Goal: Find specific page/section: Find specific page/section

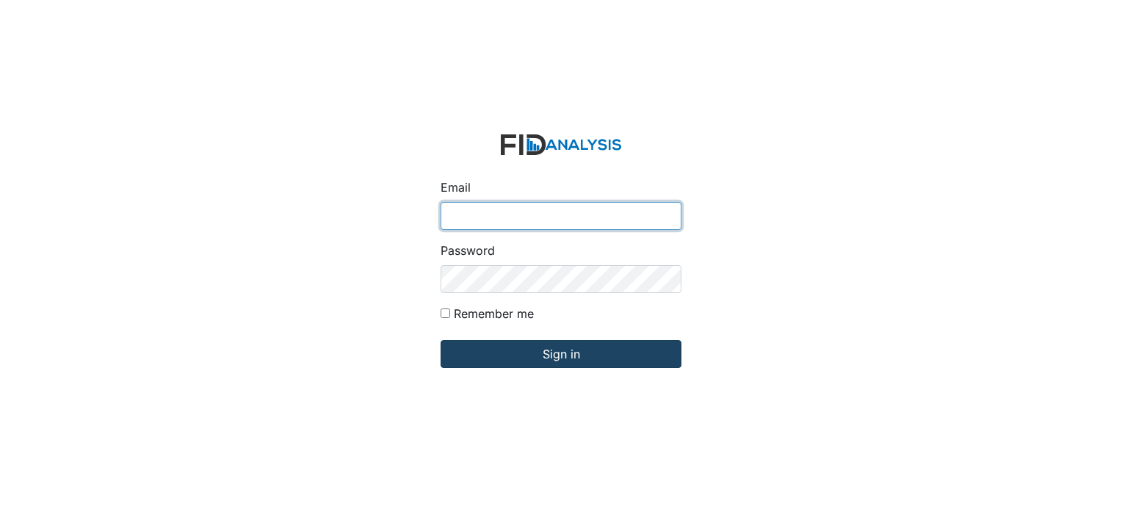
type input "[EMAIL_ADDRESS][DOMAIN_NAME]"
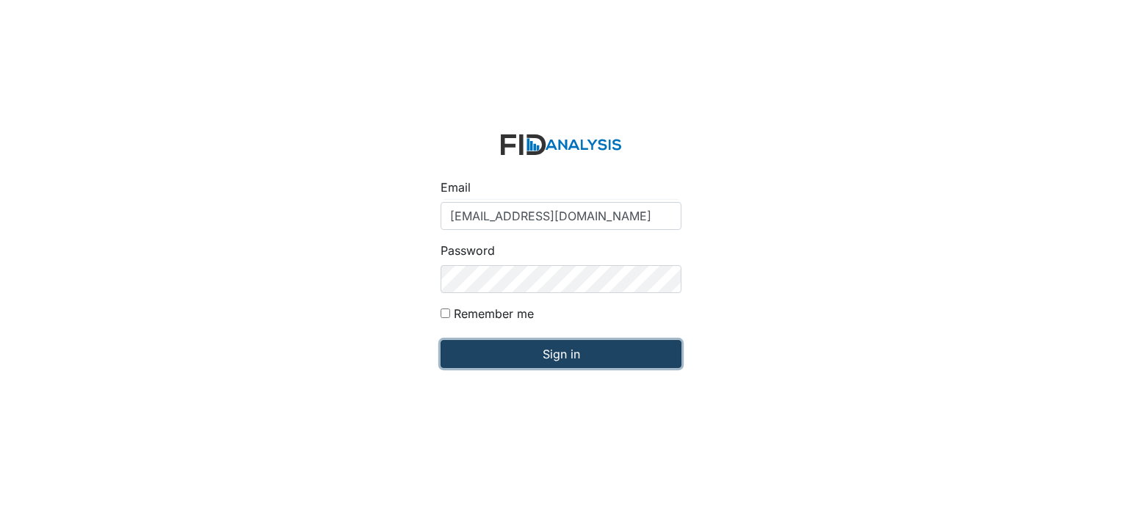
click at [515, 350] on input "Sign in" at bounding box center [560, 354] width 241 height 28
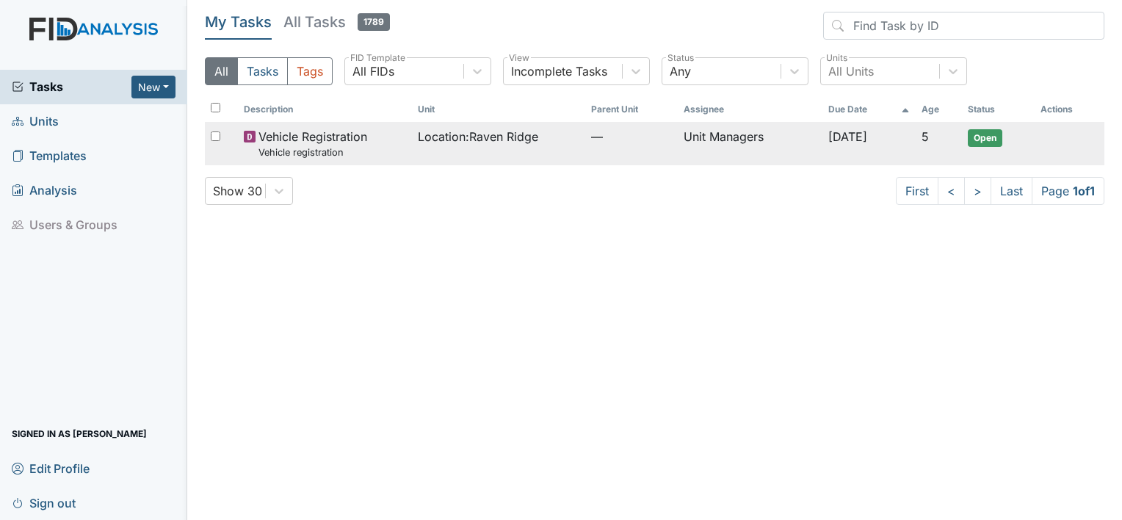
click at [995, 133] on span "Open" at bounding box center [985, 138] width 35 height 18
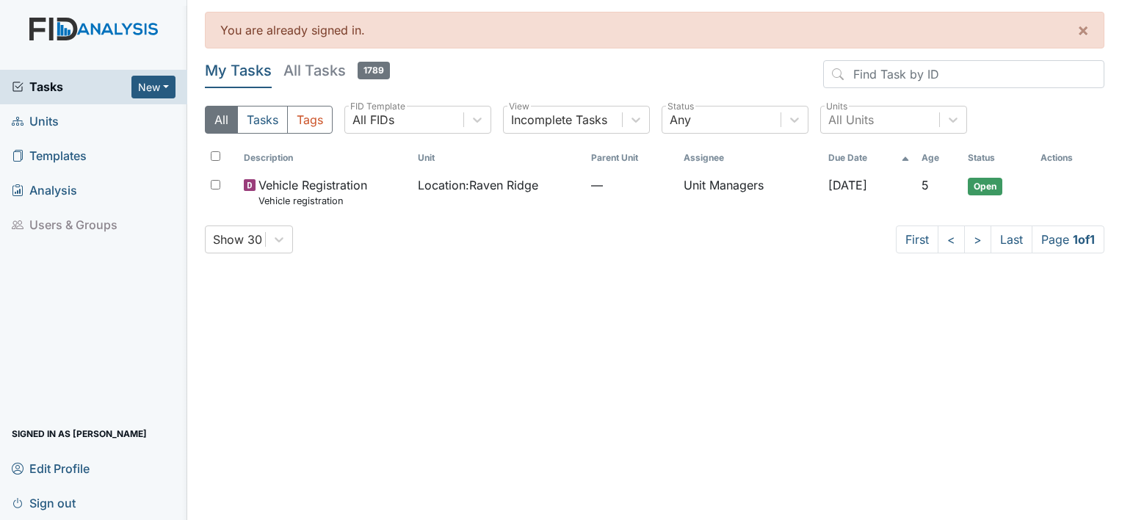
click at [54, 120] on span "Units" at bounding box center [35, 121] width 47 height 23
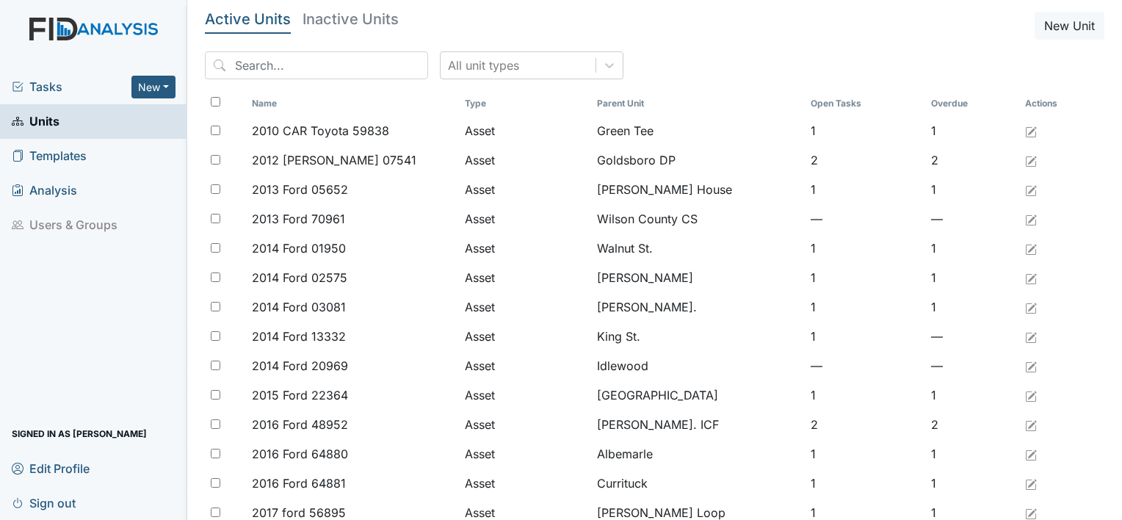
click at [49, 502] on span "Sign out" at bounding box center [44, 502] width 64 height 23
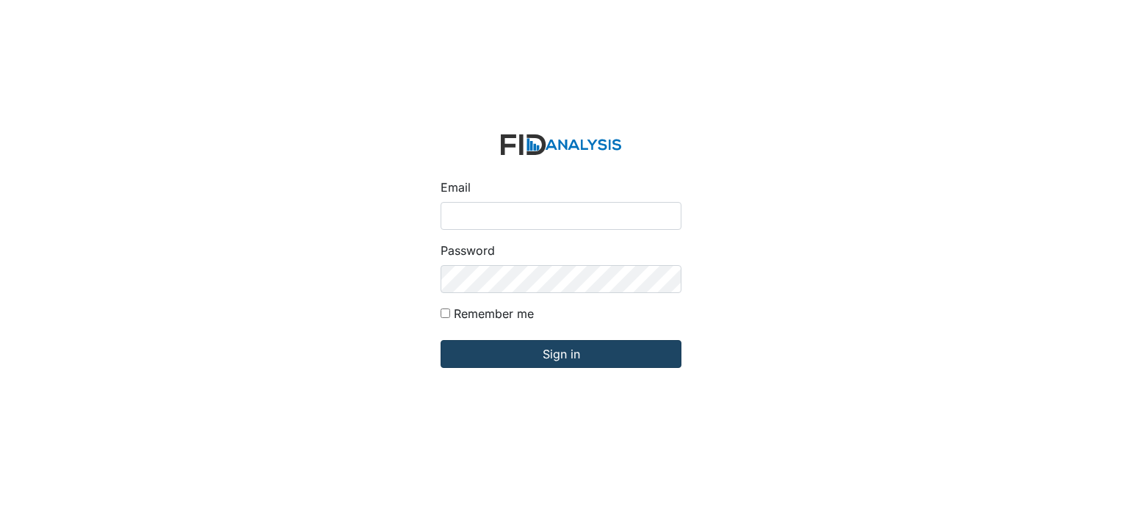
type input "[EMAIL_ADDRESS][DOMAIN_NAME]"
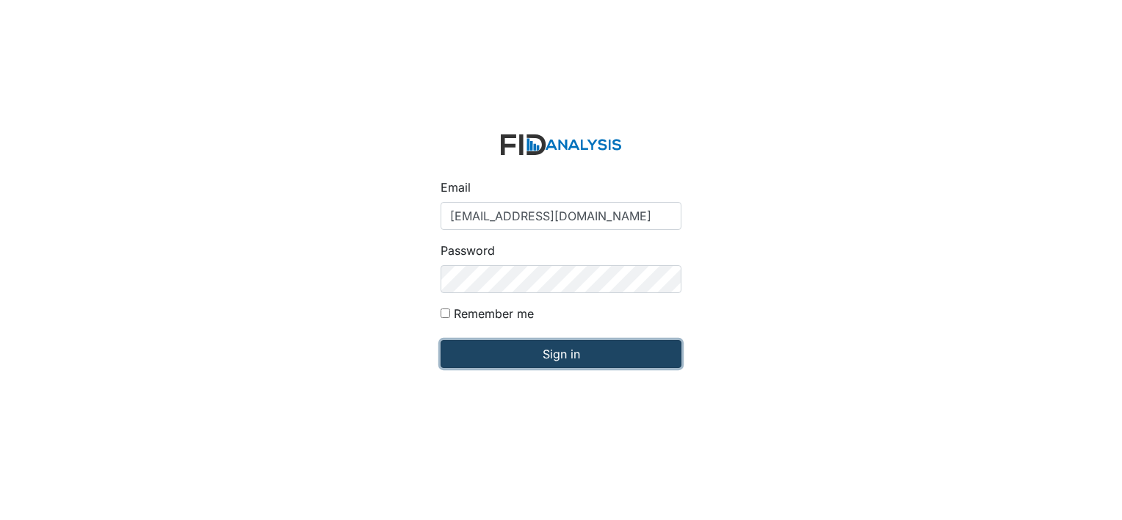
click at [532, 352] on input "Sign in" at bounding box center [560, 354] width 241 height 28
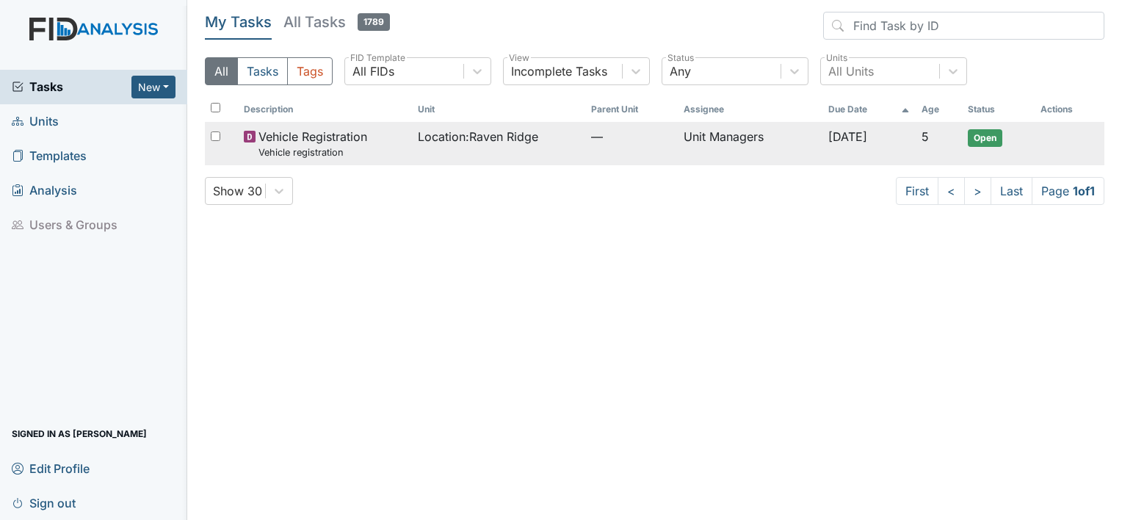
click at [990, 133] on span "Open" at bounding box center [985, 138] width 35 height 18
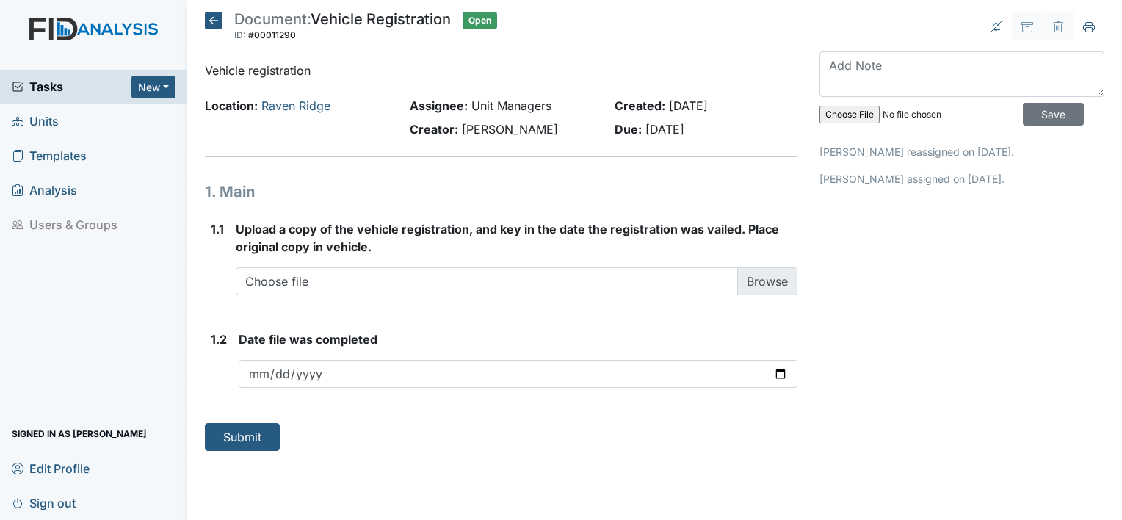
click at [50, 126] on span "Units" at bounding box center [35, 121] width 47 height 23
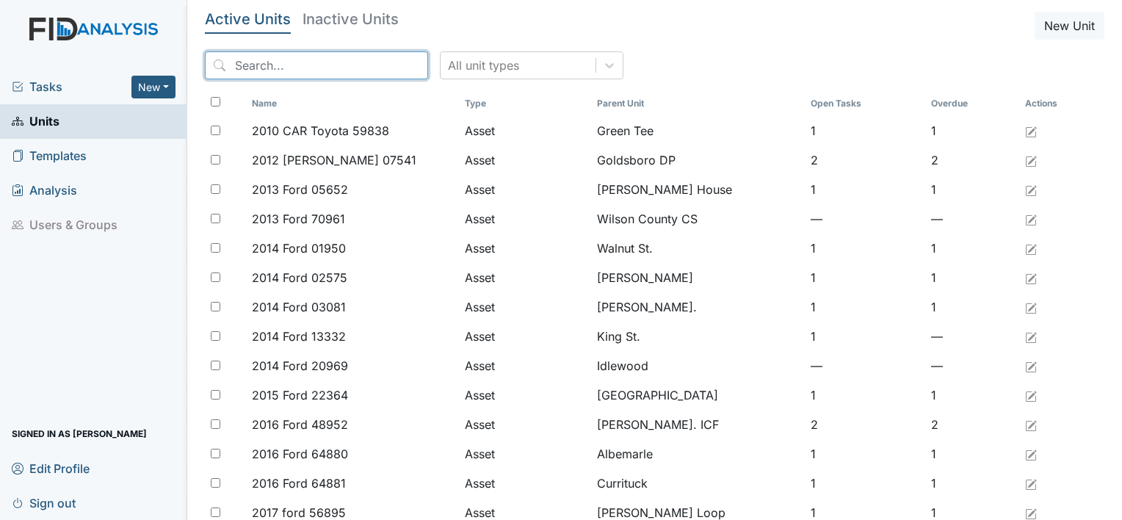
click at [327, 68] on input "search" at bounding box center [316, 65] width 223 height 28
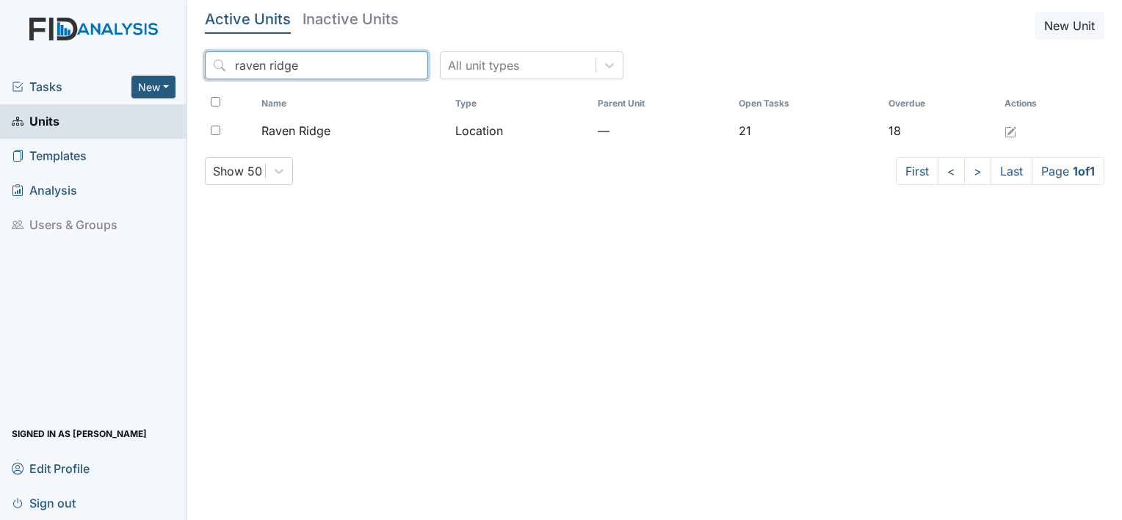
type input "raven ridge"
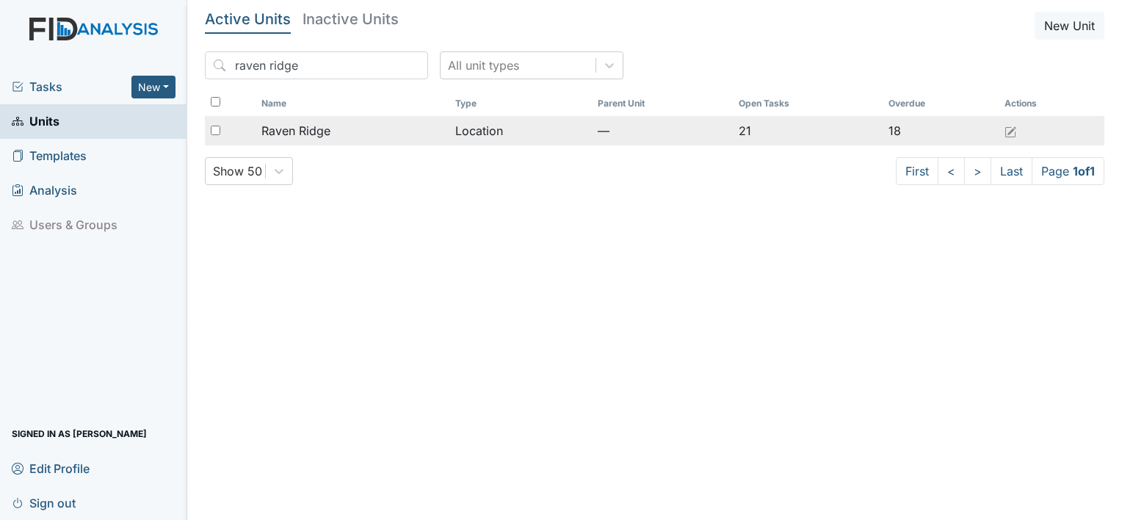
click at [322, 128] on span "Raven Ridge" at bounding box center [295, 131] width 69 height 18
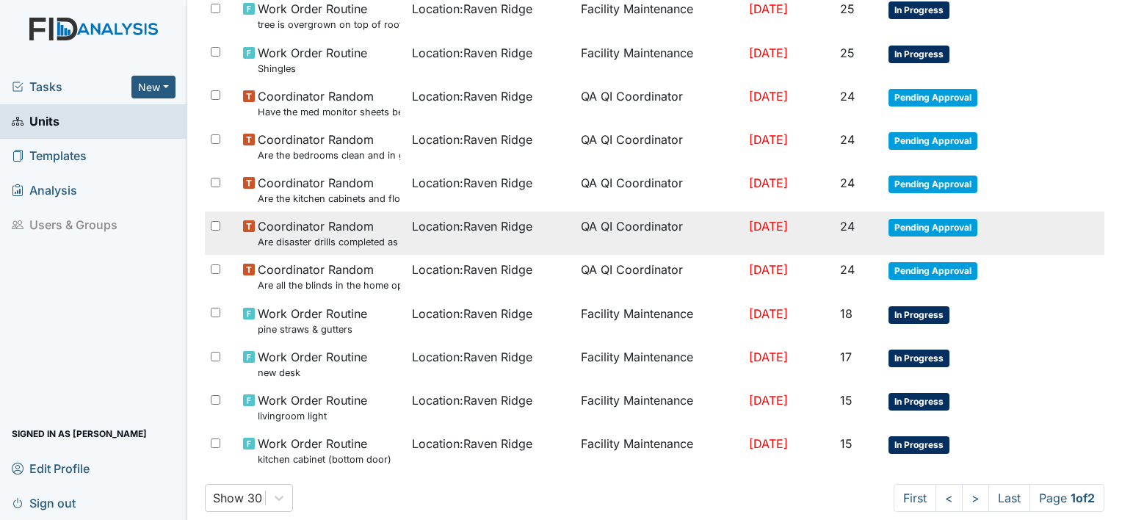
scroll to position [893, 0]
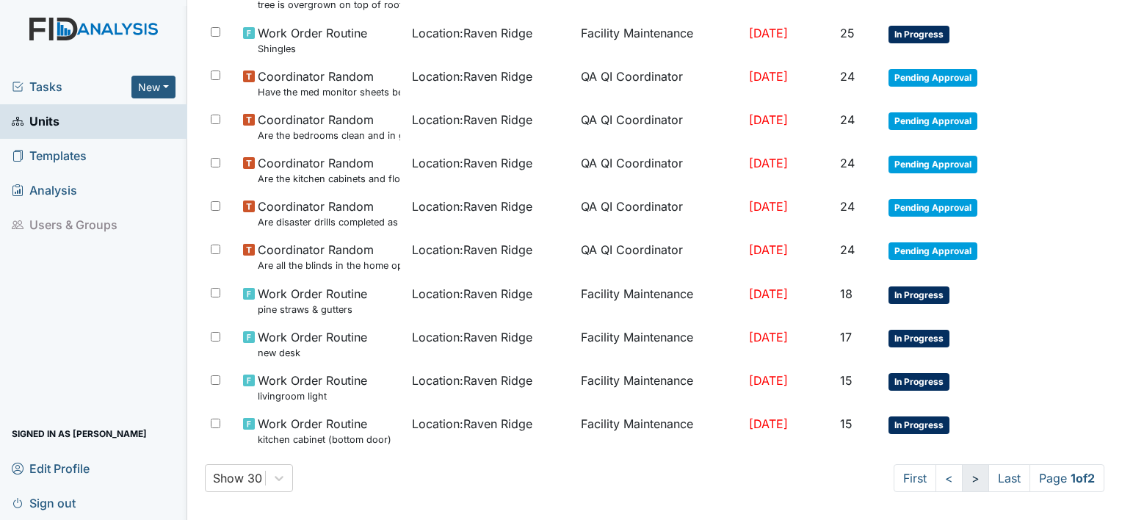
click at [962, 466] on link ">" at bounding box center [975, 478] width 27 height 28
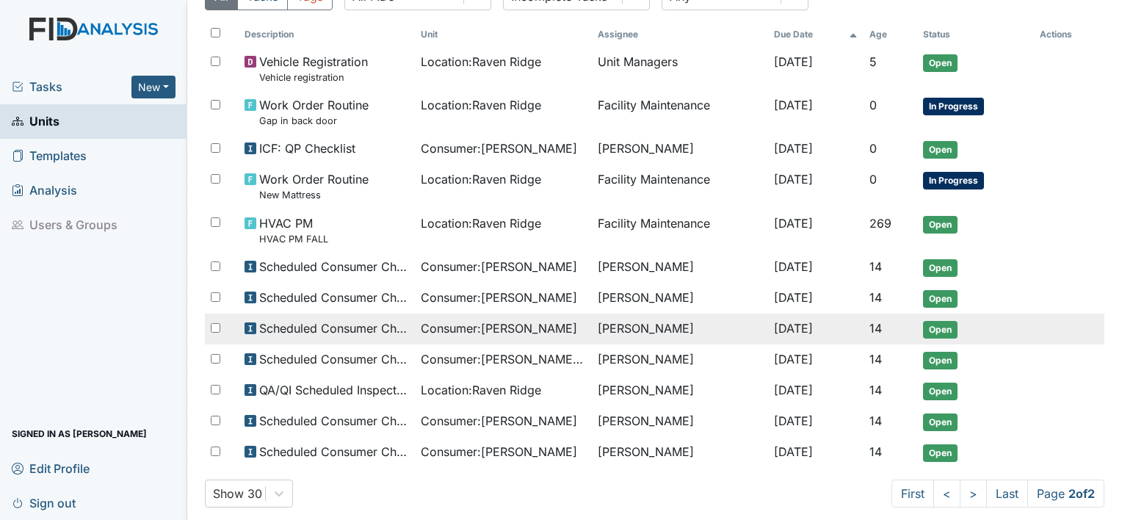
scroll to position [164, 0]
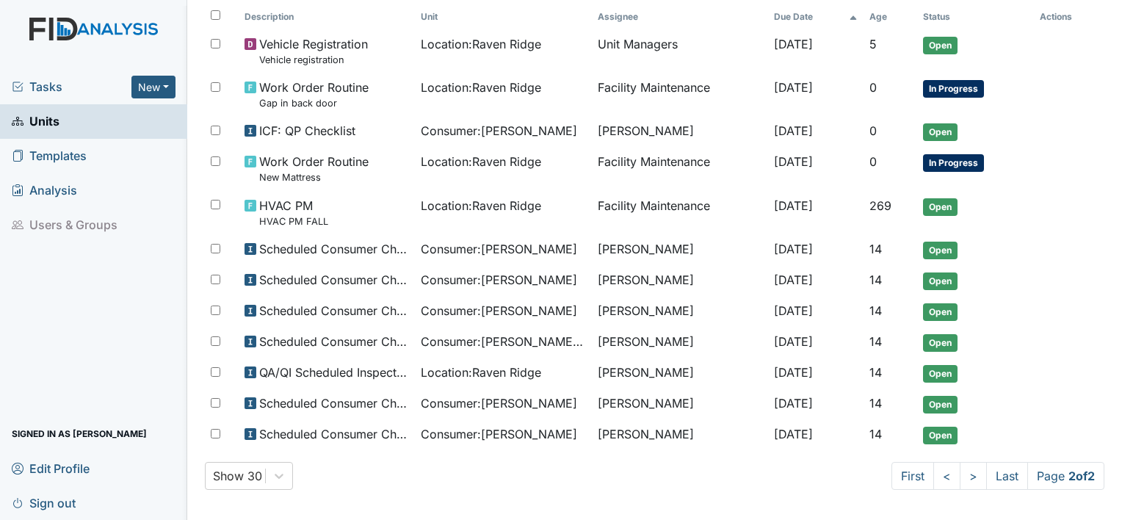
click at [75, 498] on span "Sign out" at bounding box center [44, 502] width 64 height 23
